Goal: Information Seeking & Learning: Check status

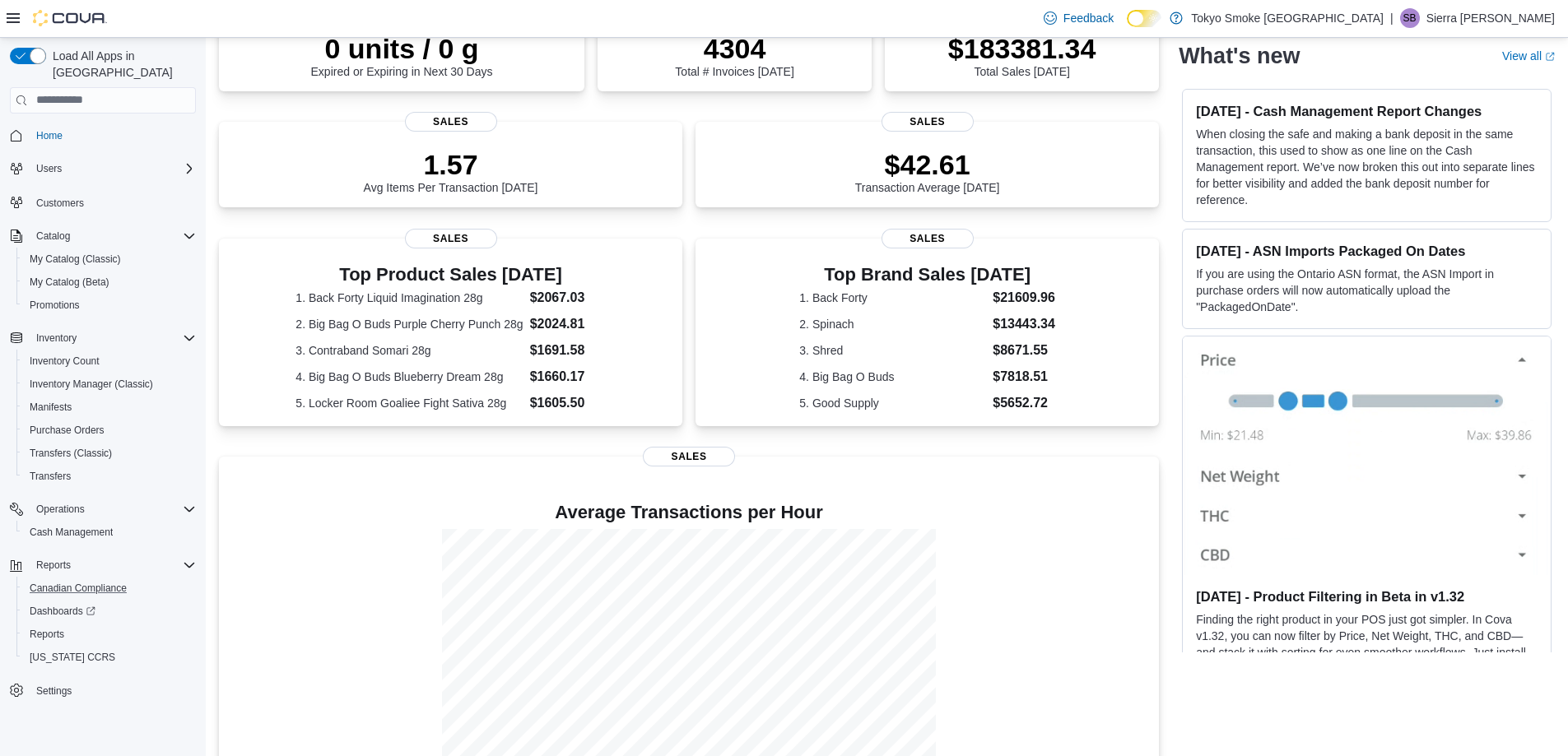
scroll to position [222, 0]
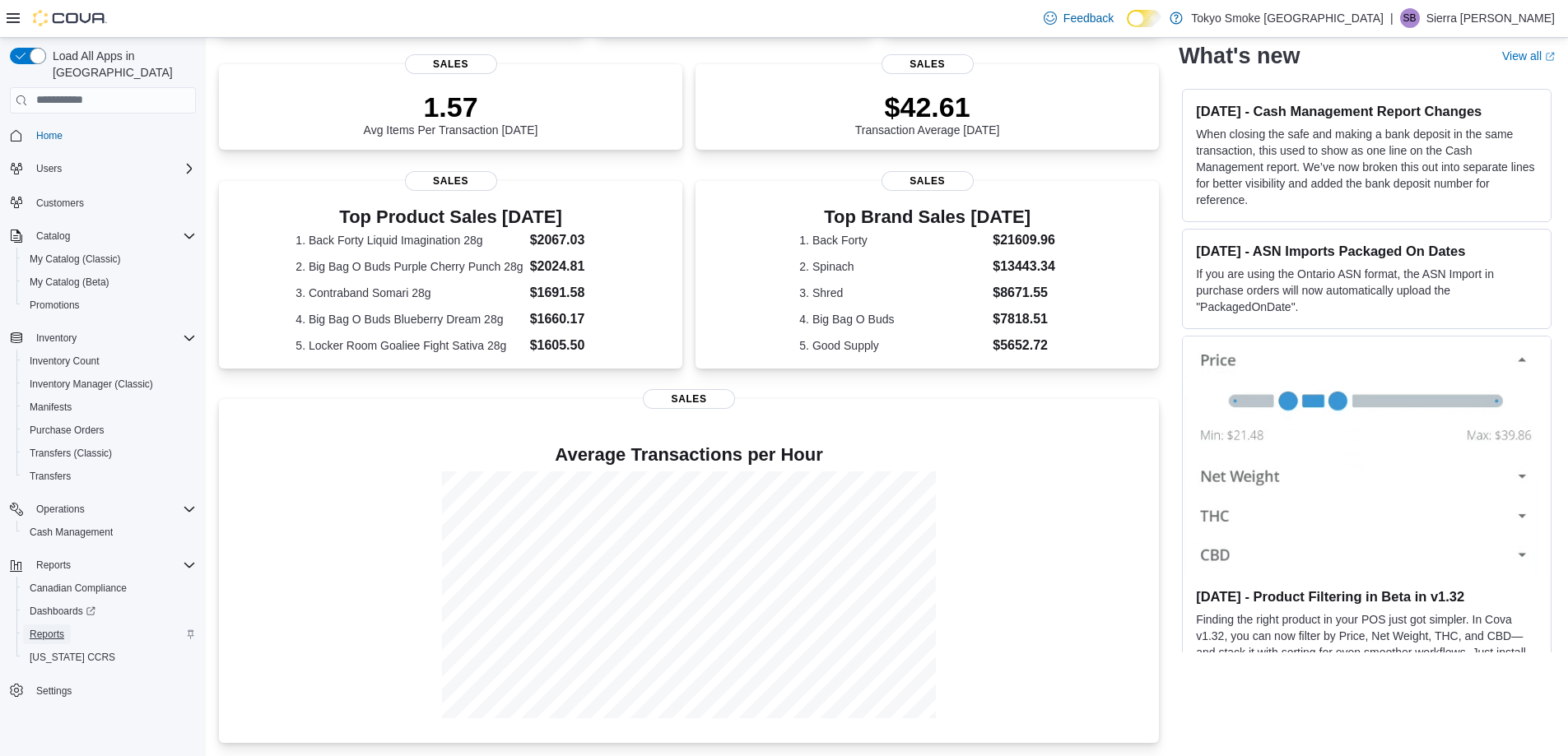
click at [50, 628] on span "Reports" at bounding box center [47, 634] width 35 height 13
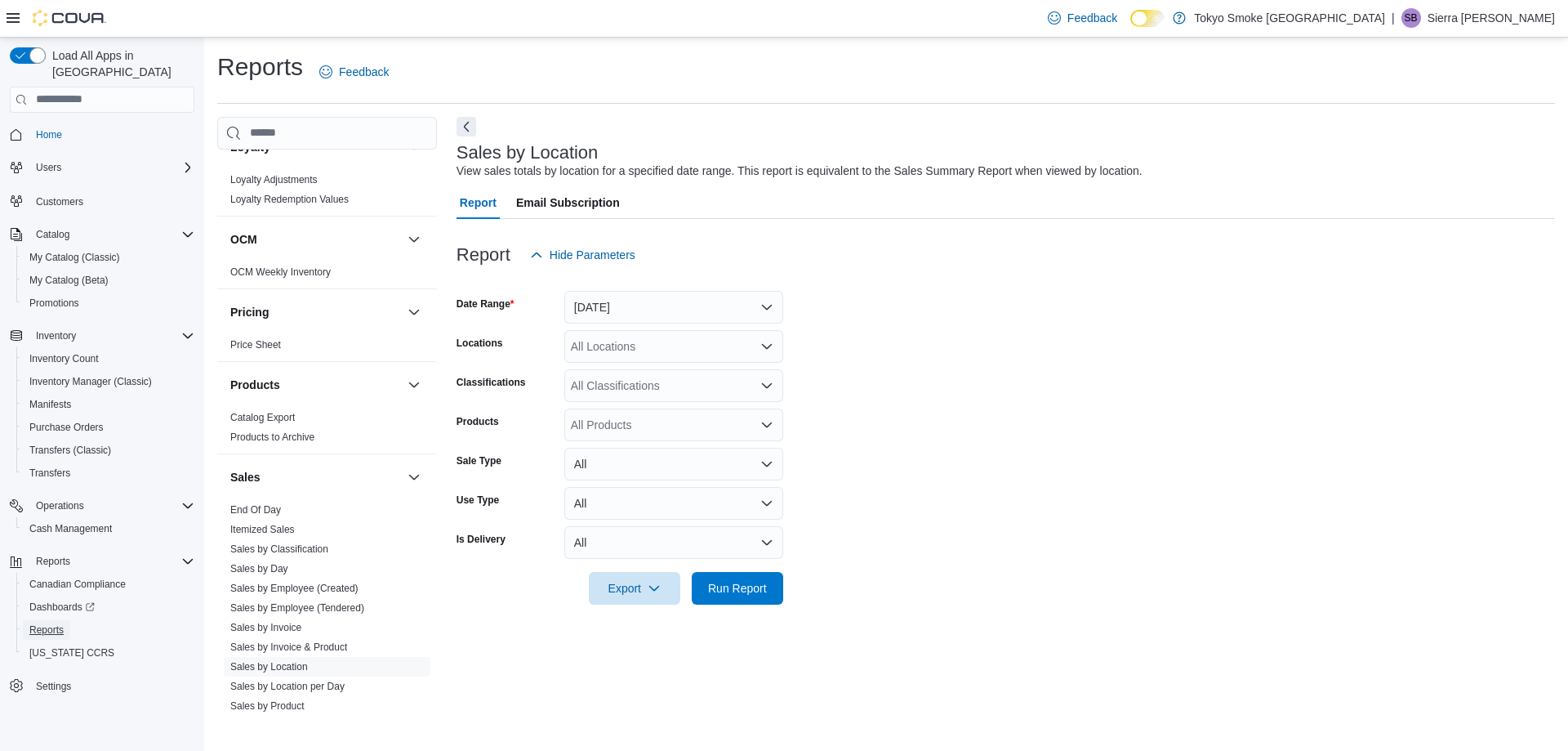
scroll to position [817, 0]
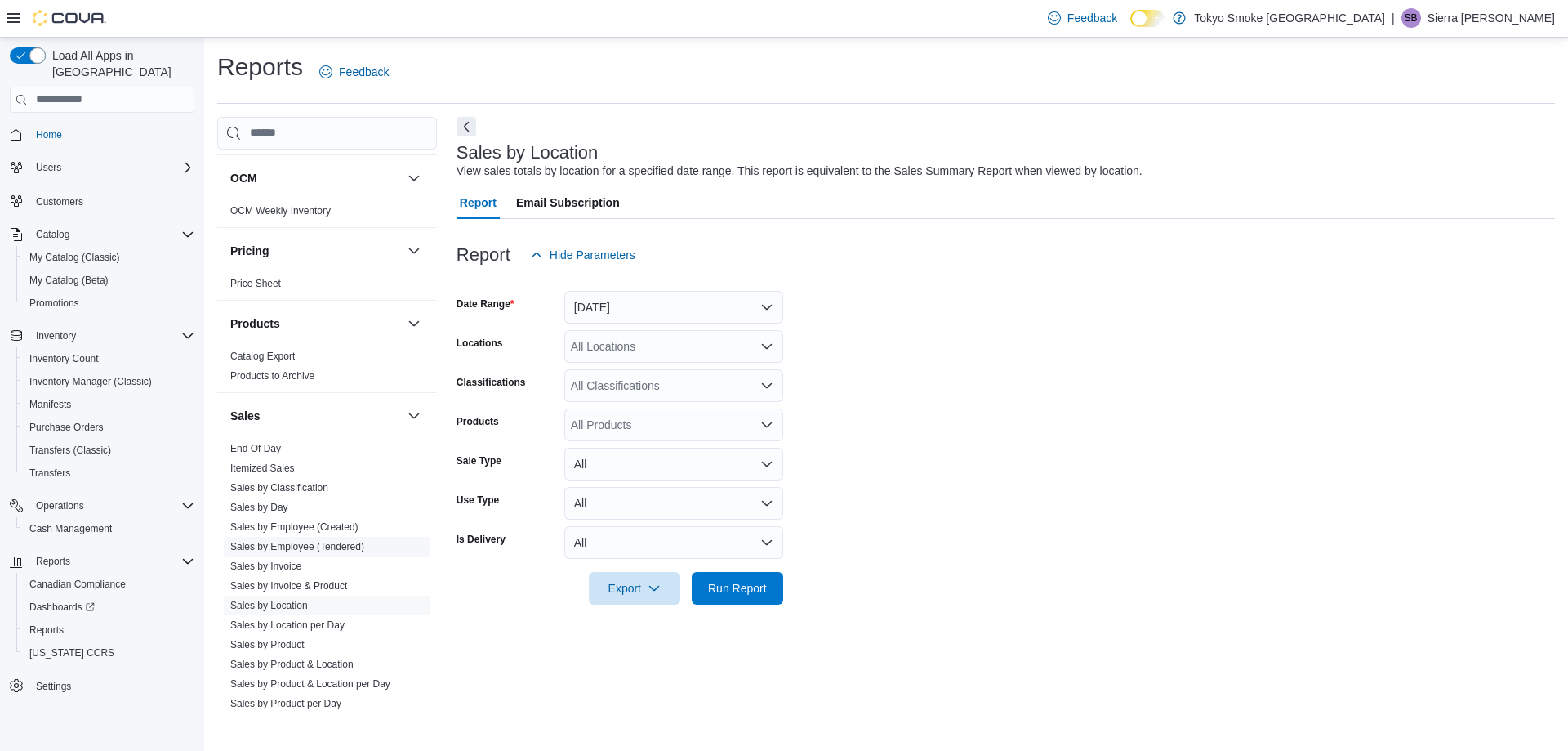
click at [328, 548] on link "Sales by Employee (Tendered)" at bounding box center [297, 547] width 134 height 11
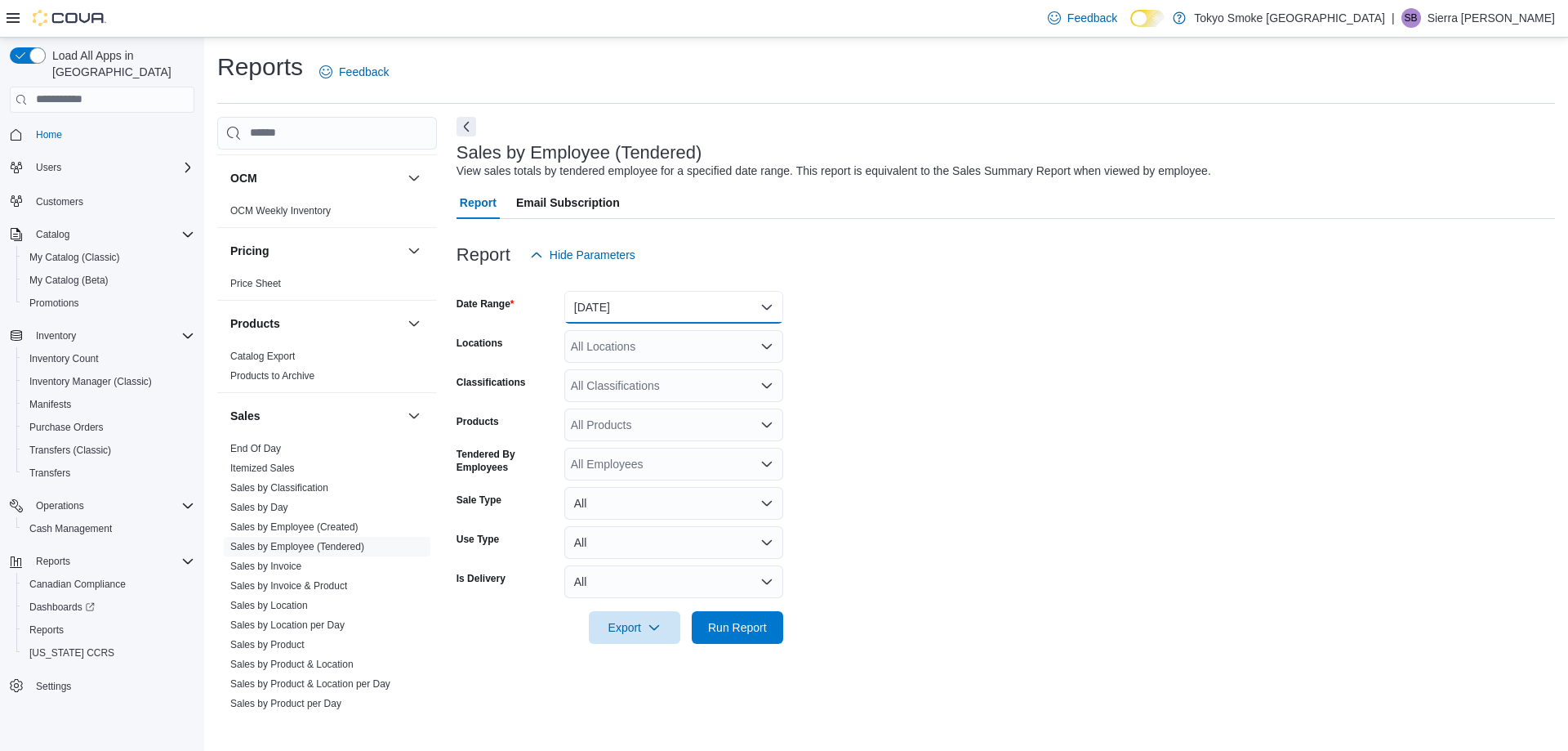
click at [620, 304] on button "[DATE]" at bounding box center [673, 307] width 219 height 33
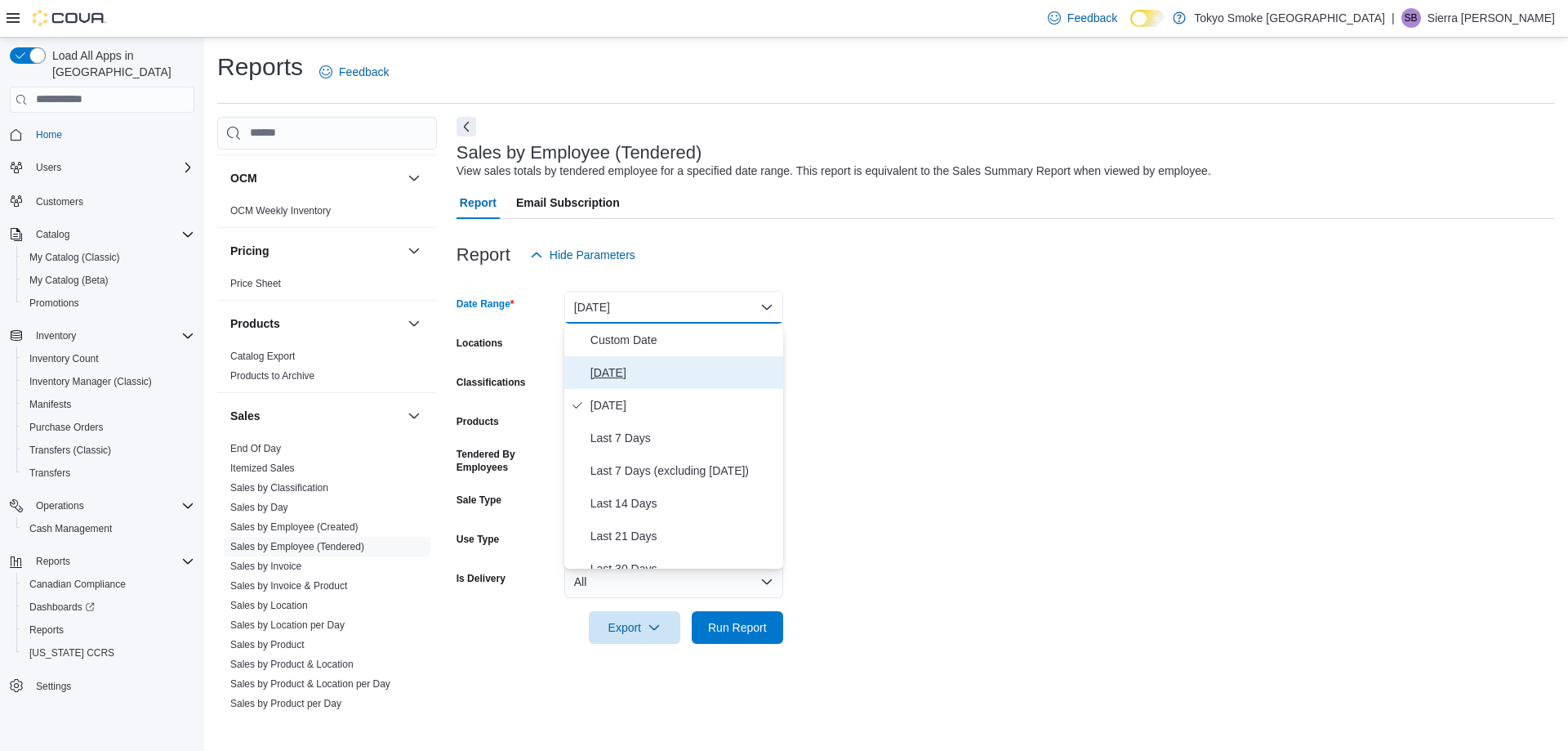
click at [658, 382] on button "[DATE]" at bounding box center [673, 372] width 219 height 33
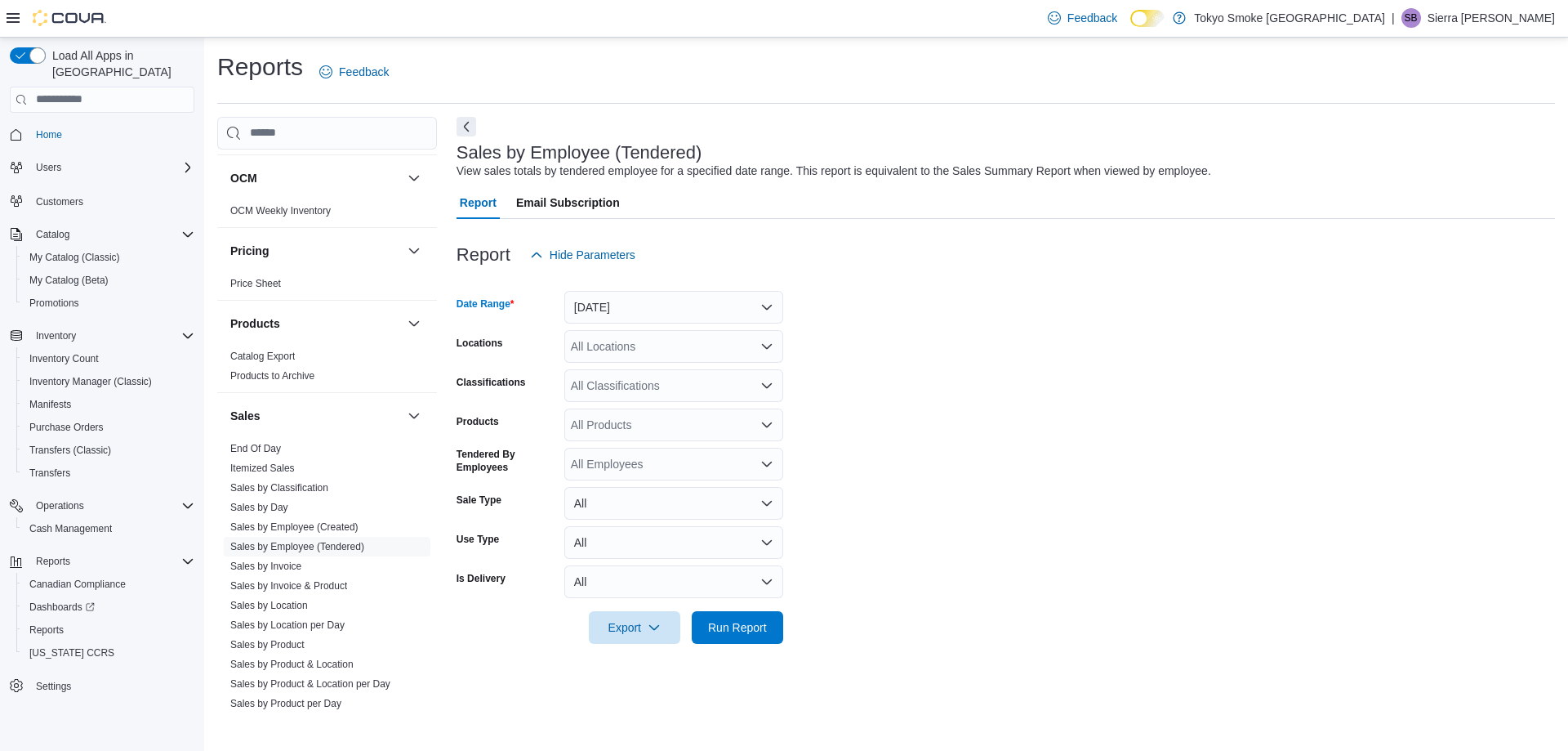
click at [874, 321] on form "Date Range [DATE] Locations All Locations Classifications All Classifications P…" at bounding box center [1005, 457] width 1098 height 373
click at [693, 349] on div "All Locations" at bounding box center [673, 346] width 219 height 33
type input "***"
click at [738, 369] on div "[GEOGRAPHIC_DATA]" at bounding box center [673, 375] width 199 height 17
click at [904, 328] on form "Date Range [DATE] Locations [GEOGRAPHIC_DATA] Memorial Classifications All Clas…" at bounding box center [1005, 457] width 1098 height 373
